Goal: Check status: Check status

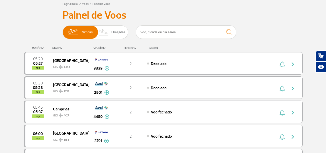
scroll to position [39, 0]
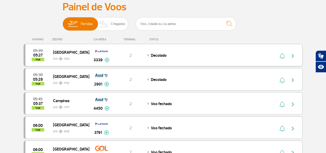
click at [108, 60] on img at bounding box center [107, 60] width 5 height 5
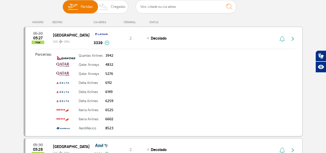
scroll to position [57, 0]
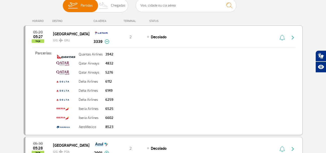
click at [108, 41] on img at bounding box center [107, 41] width 5 height 5
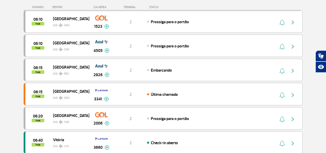
scroll to position [198, 0]
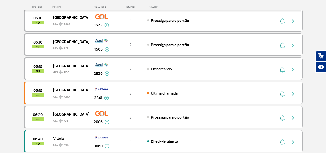
drag, startPoint x: 329, startPoint y: 67, endPoint x: 329, endPoint y: 71, distance: 4.5
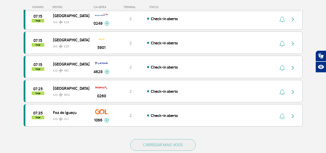
scroll to position [442, 0]
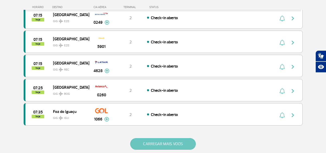
click at [178, 144] on button "CARREGAR MAIS VOOS" at bounding box center [163, 144] width 66 height 12
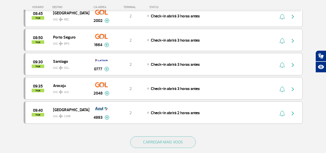
scroll to position [929, 0]
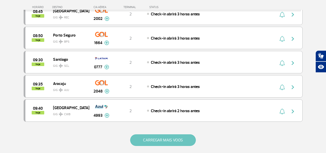
click at [185, 140] on button "CARREGAR MAIS VOOS" at bounding box center [163, 140] width 66 height 12
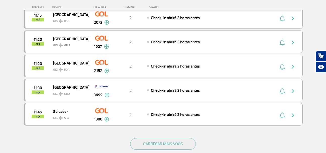
scroll to position [1410, 0]
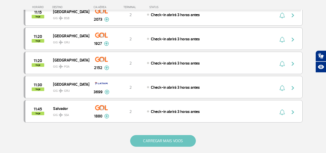
click at [185, 141] on button "CARREGAR MAIS VOOS" at bounding box center [163, 141] width 66 height 12
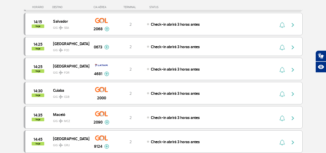
scroll to position [1885, 0]
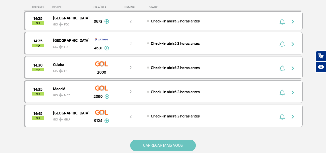
click at [186, 145] on button "CARREGAR MAIS VOOS" at bounding box center [163, 145] width 66 height 12
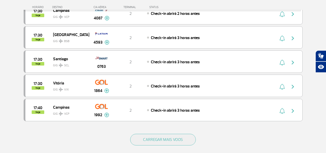
scroll to position [2382, 0]
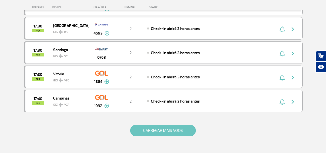
click at [191, 133] on button "CARREGAR MAIS VOOS" at bounding box center [163, 130] width 66 height 12
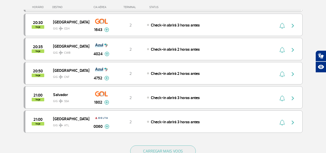
scroll to position [2860, 0]
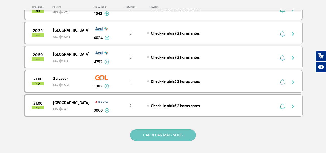
click at [184, 137] on button "CARREGAR MAIS VOOS" at bounding box center [163, 135] width 66 height 12
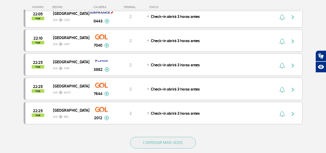
scroll to position [3341, 0]
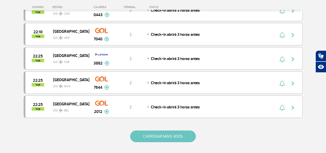
click at [186, 136] on button "CARREGAR MAIS VOOS" at bounding box center [163, 136] width 66 height 12
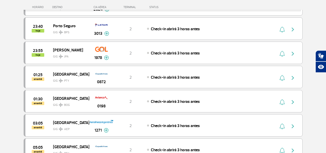
scroll to position [3740, 0]
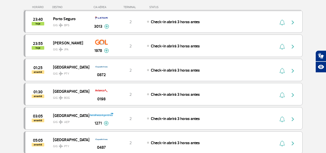
drag, startPoint x: 329, startPoint y: 134, endPoint x: 329, endPoint y: 141, distance: 6.3
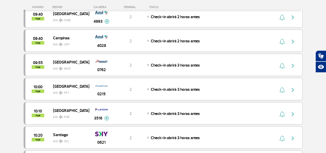
drag, startPoint x: 329, startPoint y: 96, endPoint x: 326, endPoint y: 26, distance: 69.7
